Goal: Information Seeking & Learning: Learn about a topic

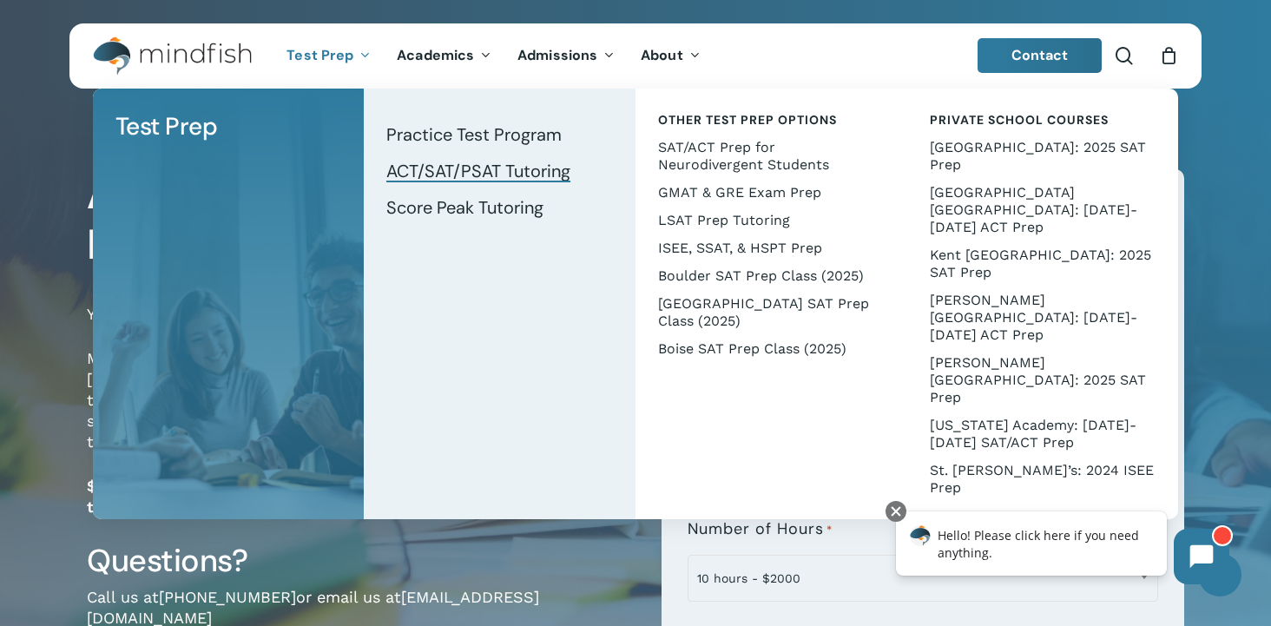
click at [529, 177] on span "ACT/SAT/PSAT Tutoring" at bounding box center [478, 171] width 184 height 23
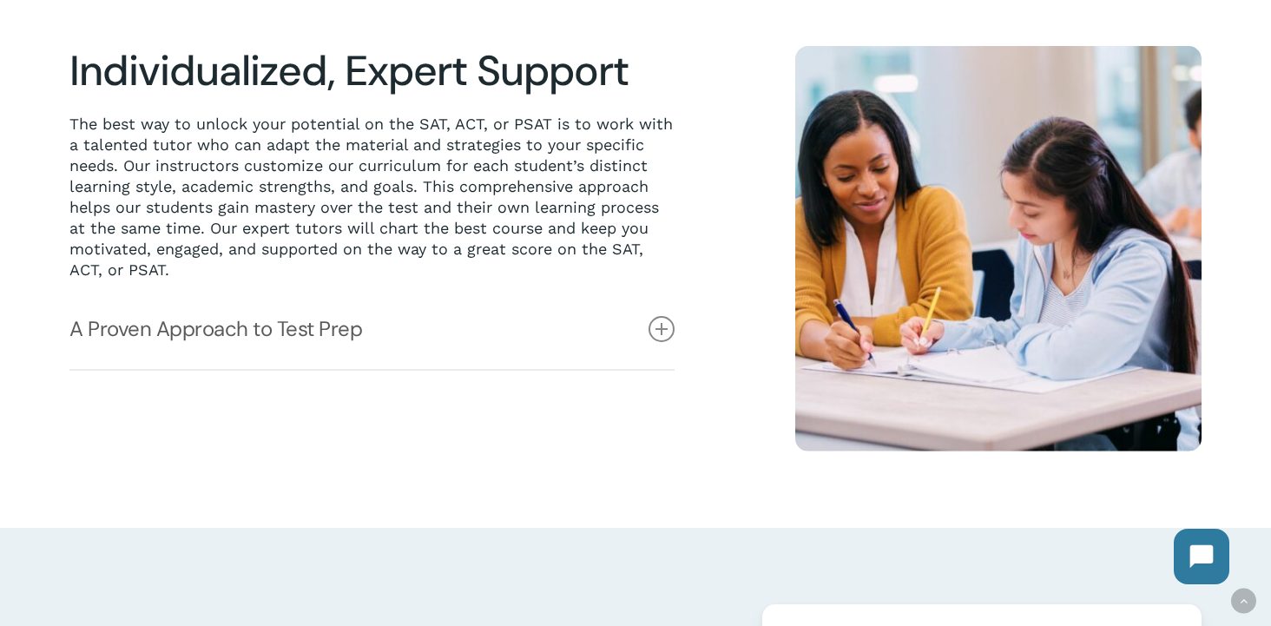
scroll to position [461, 0]
click at [651, 329] on icon at bounding box center [661, 328] width 26 height 26
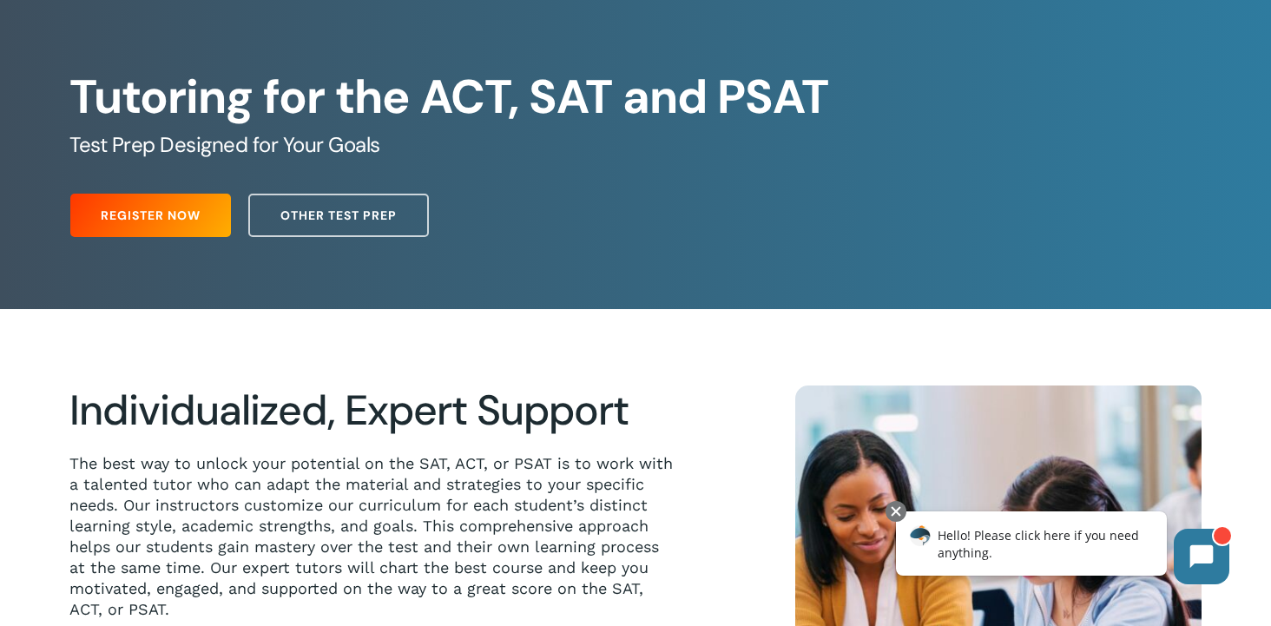
scroll to position [0, 0]
